Goal: Task Accomplishment & Management: Use online tool/utility

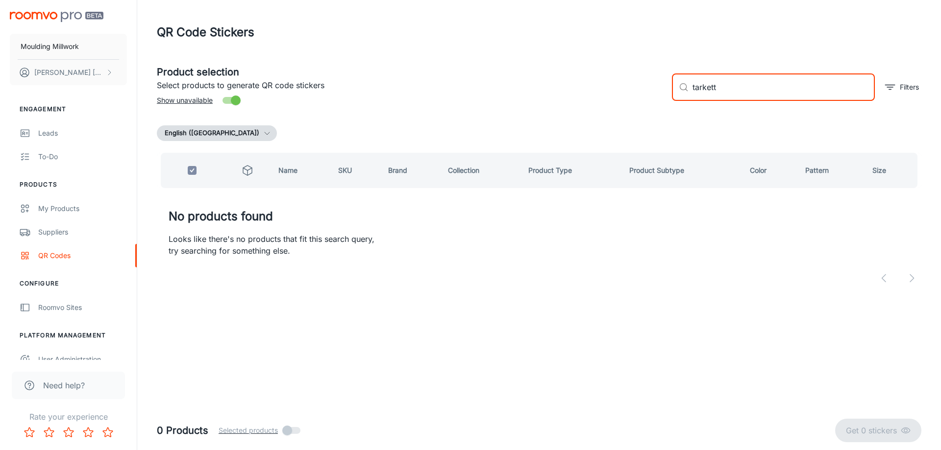
drag, startPoint x: 728, startPoint y: 88, endPoint x: 635, endPoint y: 98, distance: 94.2
click at [635, 98] on div "Product selection Select products to generate QR code stickers Show unavailable…" at bounding box center [535, 83] width 773 height 53
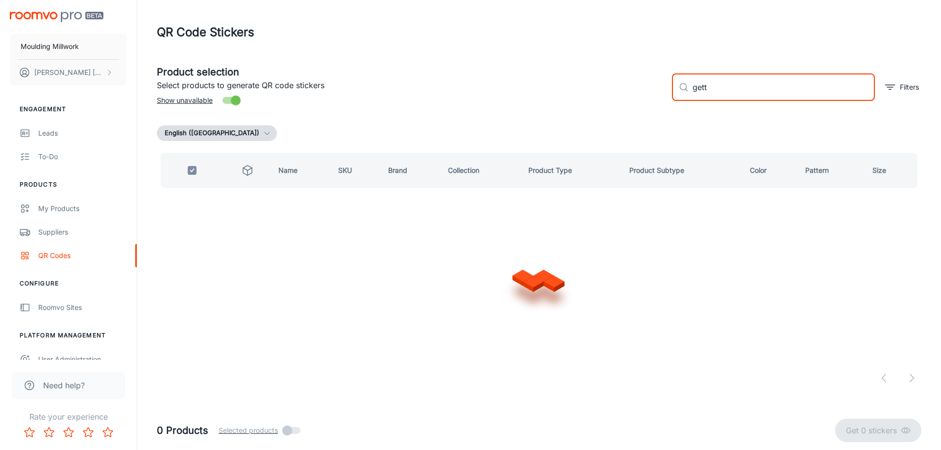
type input "getty"
checkbox input "false"
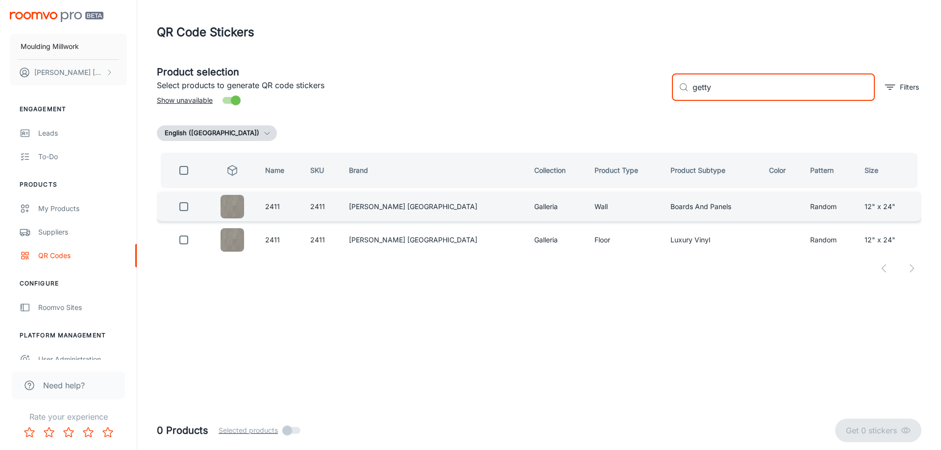
type input "getty"
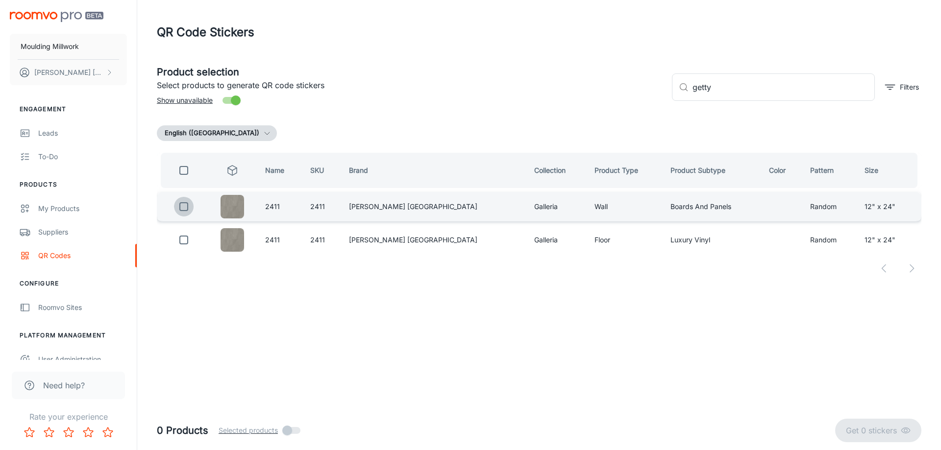
click at [187, 209] on input "checkbox" at bounding box center [184, 207] width 20 height 20
click at [867, 429] on p "Get 1 sticker" at bounding box center [876, 431] width 50 height 12
checkbox input "false"
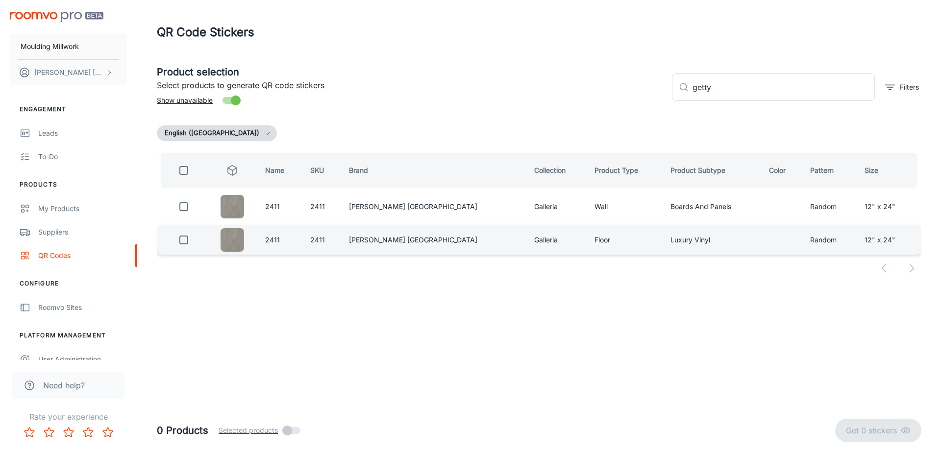
click at [187, 238] on input "checkbox" at bounding box center [184, 240] width 20 height 20
click at [872, 430] on p "Get 1 sticker" at bounding box center [876, 431] width 50 height 12
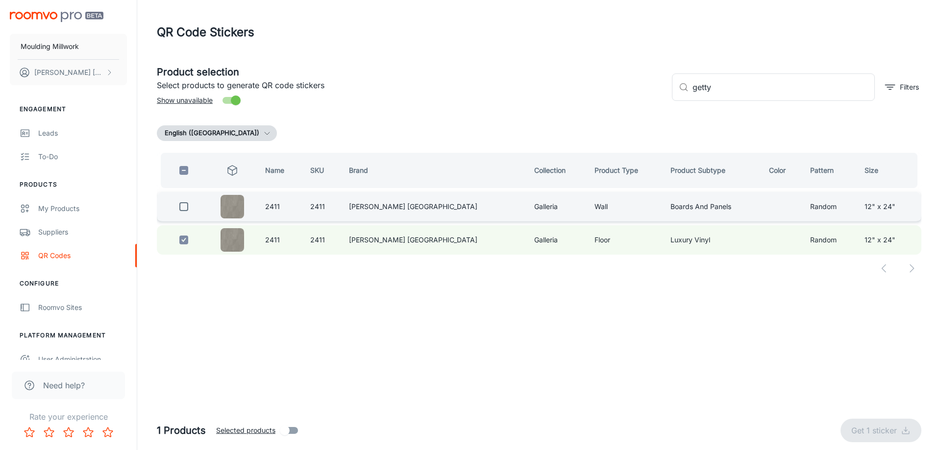
checkbox input "false"
